Goal: Information Seeking & Learning: Learn about a topic

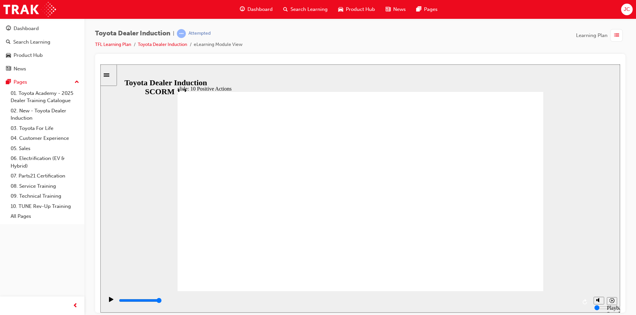
click at [582, 181] on div "slide: 10 Positive Actions Multiply 1 We strive to keep the perspectives of our…" at bounding box center [359, 188] width 519 height 249
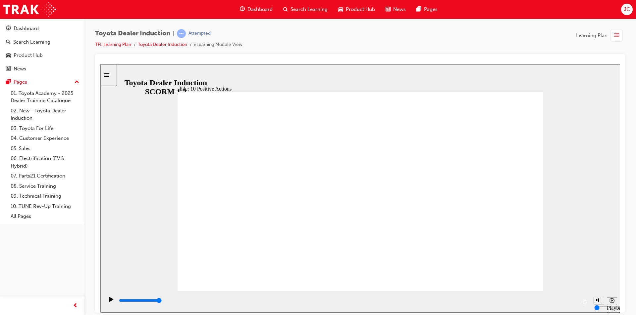
click at [592, 99] on div "slide: 10 Positive Actions Multiply 1 We owe our existence to our customers, me…" at bounding box center [359, 188] width 519 height 249
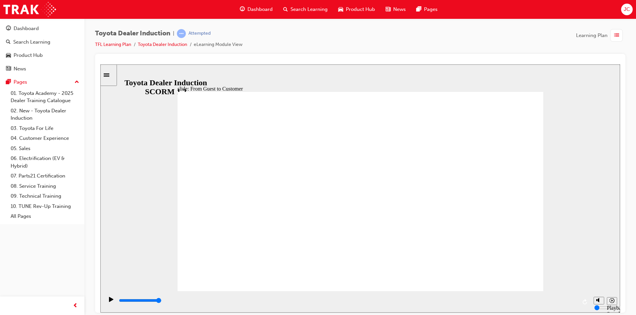
drag, startPoint x: 290, startPoint y: 165, endPoint x: 336, endPoint y: 199, distance: 57.5
drag, startPoint x: 345, startPoint y: 204, endPoint x: 363, endPoint y: 193, distance: 21.2
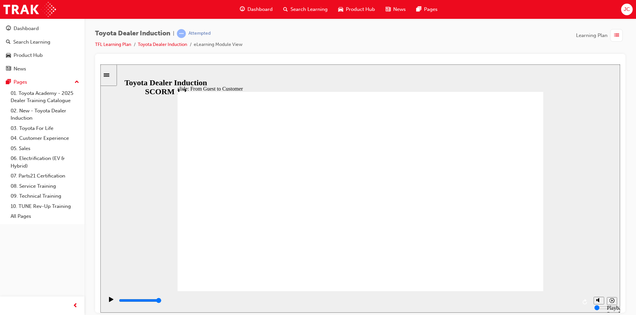
drag, startPoint x: 262, startPoint y: 202, endPoint x: 268, endPoint y: 201, distance: 6.1
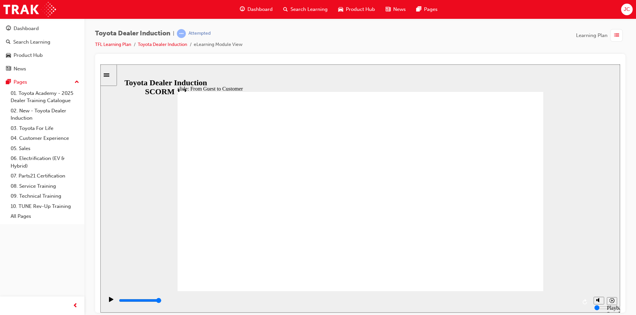
drag, startPoint x: 268, startPoint y: 201, endPoint x: 501, endPoint y: 208, distance: 232.8
click at [545, 204] on div "slide: From Guest to Customer THE HI STORY ❮ GUEST ❮ CUSTOMER  Rectangle 3 Due…" at bounding box center [359, 188] width 519 height 249
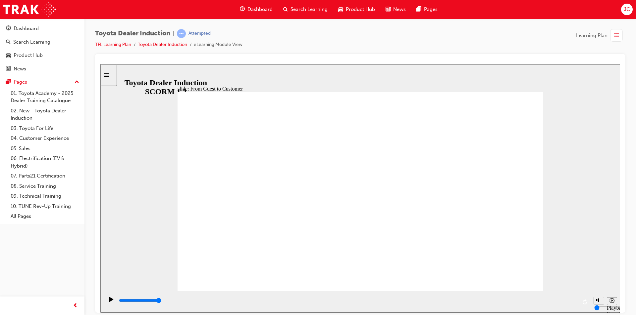
drag, startPoint x: 367, startPoint y: 159, endPoint x: 264, endPoint y: 146, distance: 103.7
drag, startPoint x: 304, startPoint y: 228, endPoint x: 362, endPoint y: 223, distance: 58.5
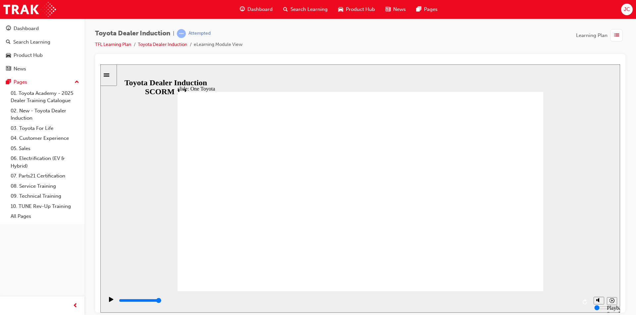
drag, startPoint x: 364, startPoint y: 242, endPoint x: 319, endPoint y: 222, distance: 49.2
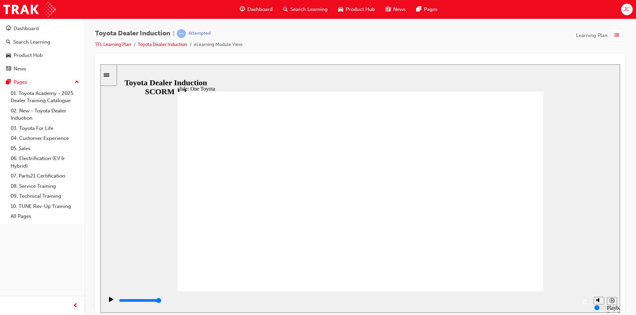
drag, startPoint x: 319, startPoint y: 222, endPoint x: 320, endPoint y: 209, distance: 12.9
drag, startPoint x: 337, startPoint y: 193, endPoint x: 352, endPoint y: 193, distance: 14.9
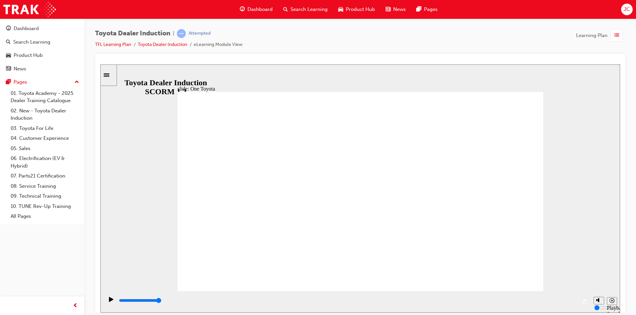
drag, startPoint x: 403, startPoint y: 154, endPoint x: 242, endPoint y: 122, distance: 164.1
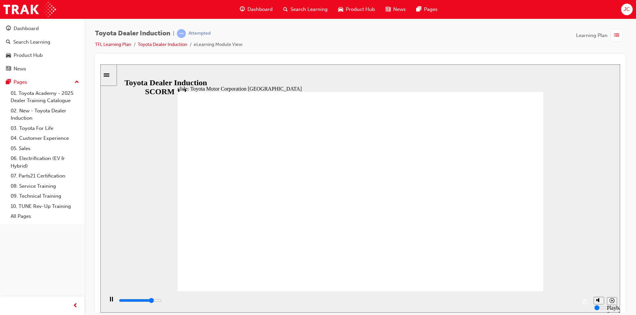
drag, startPoint x: 232, startPoint y: 229, endPoint x: 230, endPoint y: 233, distance: 4.9
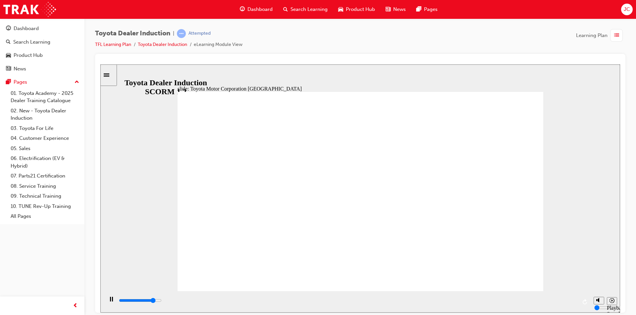
drag, startPoint x: 319, startPoint y: 168, endPoint x: 317, endPoint y: 164, distance: 4.5
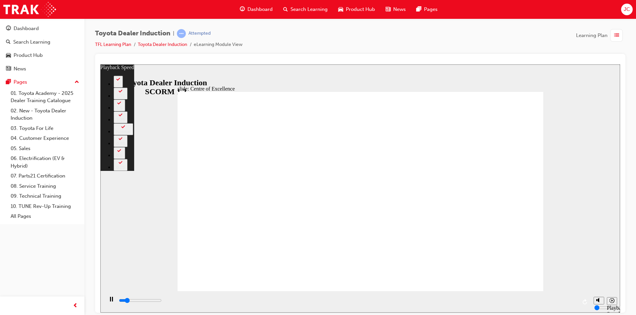
type input "2300"
type input "0"
type input "2600"
type input "0"
type input "2800"
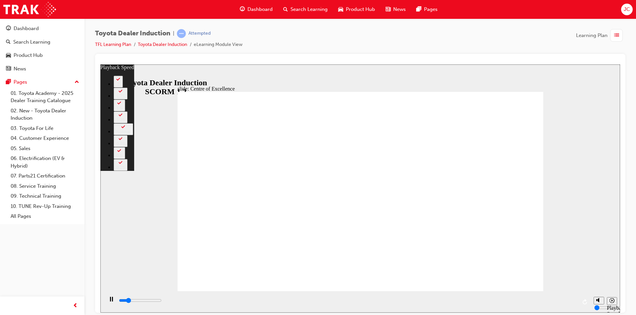
type input "1"
type input "3100"
type input "1"
type input "3400"
type input "1"
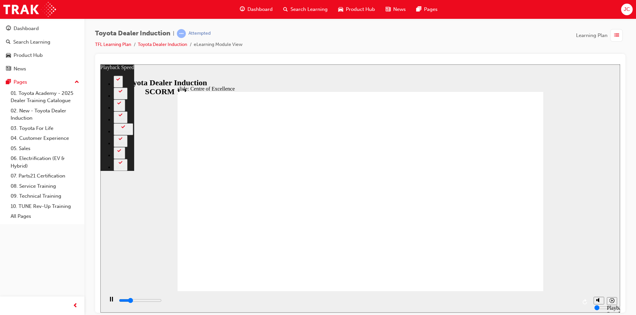
type input "3600"
type input "1"
type input "3900"
type input "2"
type input "4200"
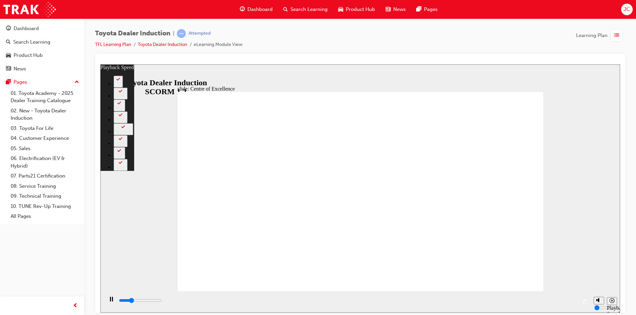
type input "2"
type input "4400"
type input "2"
type input "4700"
type input "2"
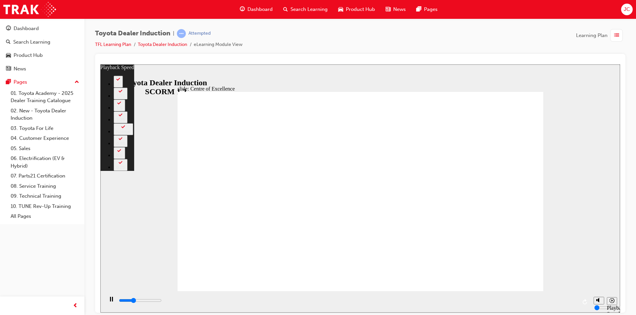
type input "4900"
type input "3"
type input "5200"
type input "3"
type input "5500"
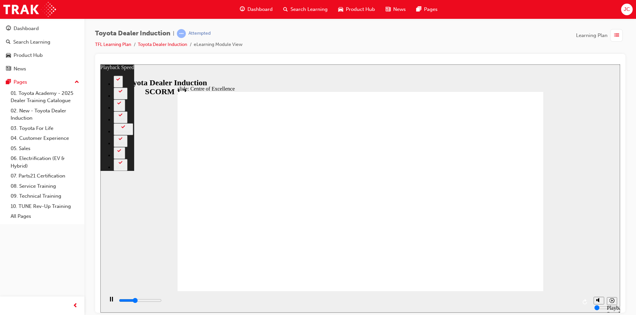
type input "3"
type input "5700"
type input "3"
type input "6000"
type input "4"
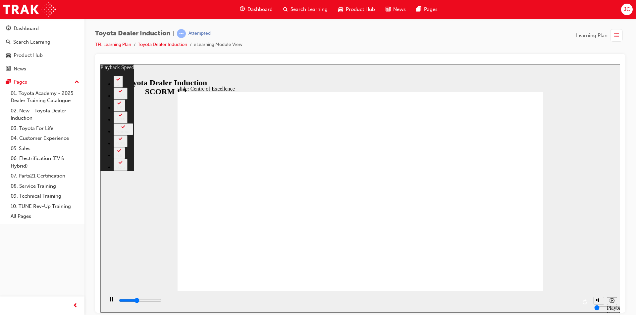
type input "6300"
type input "4"
type input "6500"
type input "4"
type input "6800"
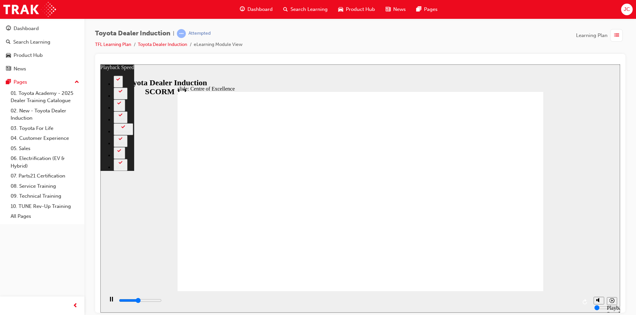
type input "5"
type input "7100"
type input "5"
type input "7400"
type input "5"
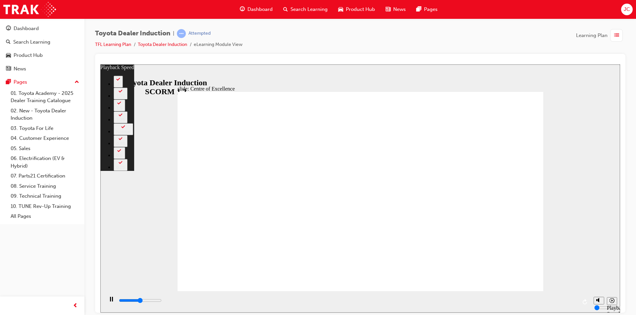
type input "7600"
type input "5"
type input "7900"
type input "6"
type input "8100"
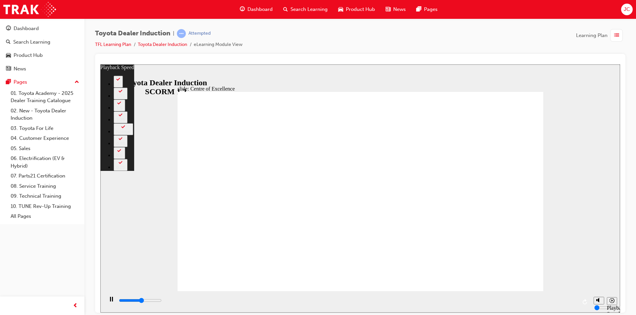
type input "6"
type input "8400"
type input "6"
type input "8700"
type input "6"
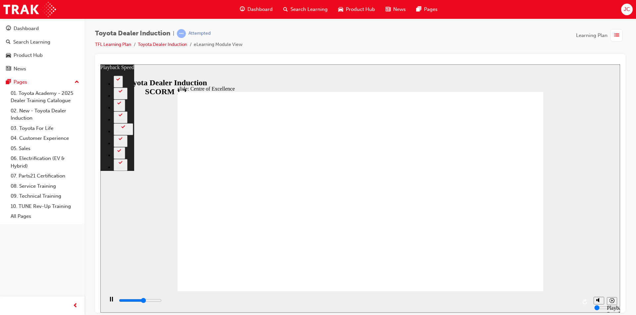
type input "8900"
type input "7"
type input "9200"
type input "7"
type input "9500"
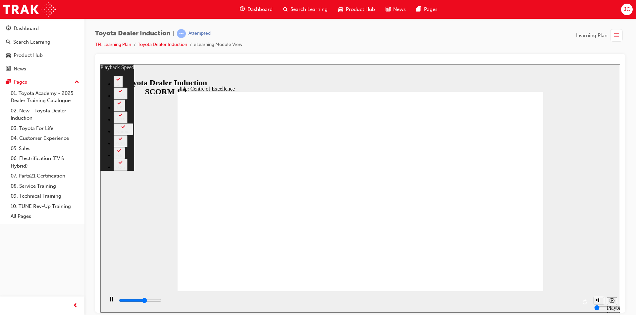
type input "7"
type input "9700"
type input "7"
type input "10000"
type input "8"
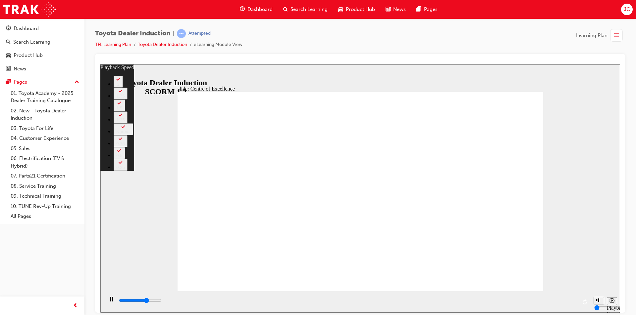
type input "10300"
type input "8"
type input "10400"
type input "8"
type input "10500"
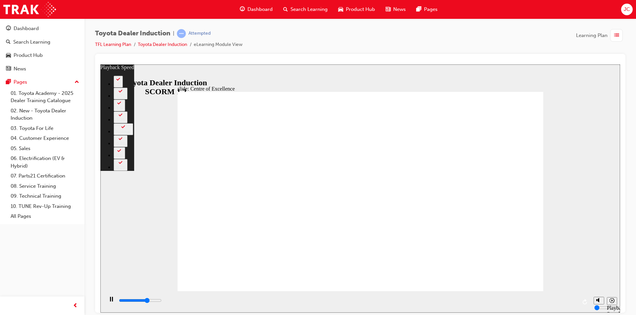
type input "8"
type input "10800"
type input "9"
type input "10900"
type input "9"
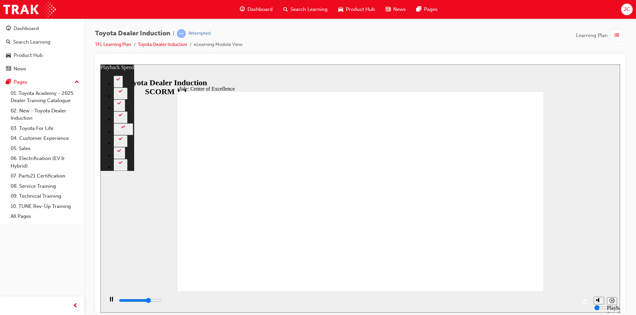
type input "11100"
type input "9"
type input "11300"
type input "9"
type input "11600"
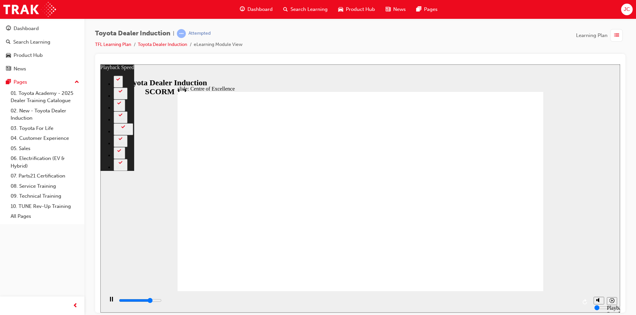
type input "9"
type input "11900"
type input "10"
type input "12100"
type input "10"
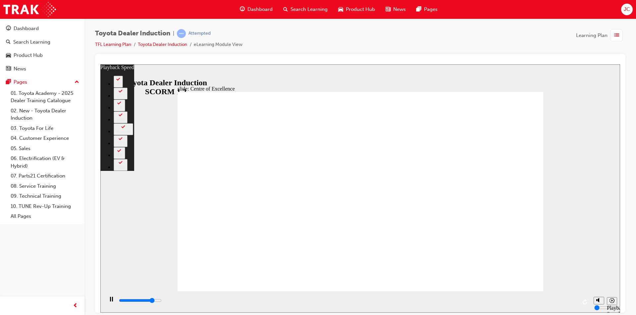
type input "12400"
type input "10"
type input "12700"
type input "10"
type input "12900"
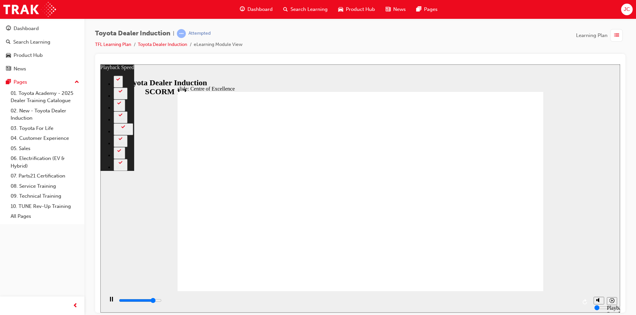
type input "11"
type input "13200"
type input "11"
type input "13400"
type input "11"
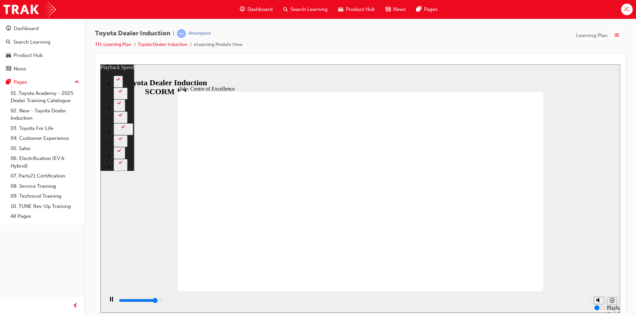
type input "13700"
type input "11"
type input "14000"
type input "12"
type input "14200"
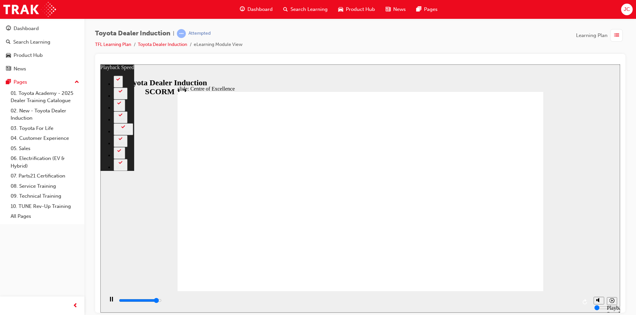
type input "12"
type input "14500"
type input "12"
type input "14800"
type input "13"
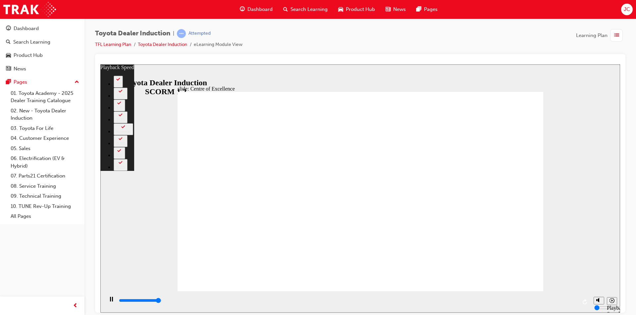
type input "15000"
type input "13"
type input "15300"
type input "248"
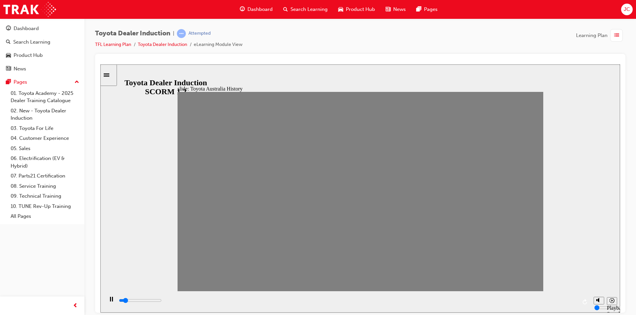
drag, startPoint x: 194, startPoint y: 195, endPoint x: 635, endPoint y: 270, distance: 447.7
drag, startPoint x: 525, startPoint y: 197, endPoint x: 553, endPoint y: 210, distance: 30.7
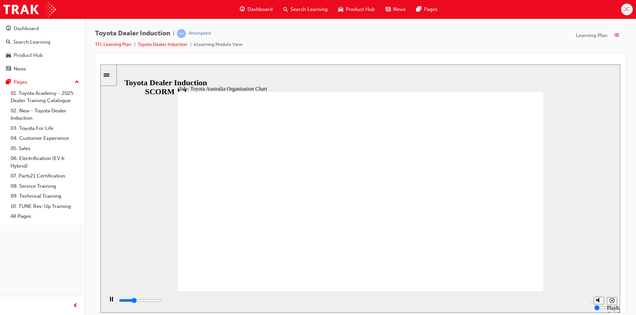
type input "10600"
